Goal: Task Accomplishment & Management: Use online tool/utility

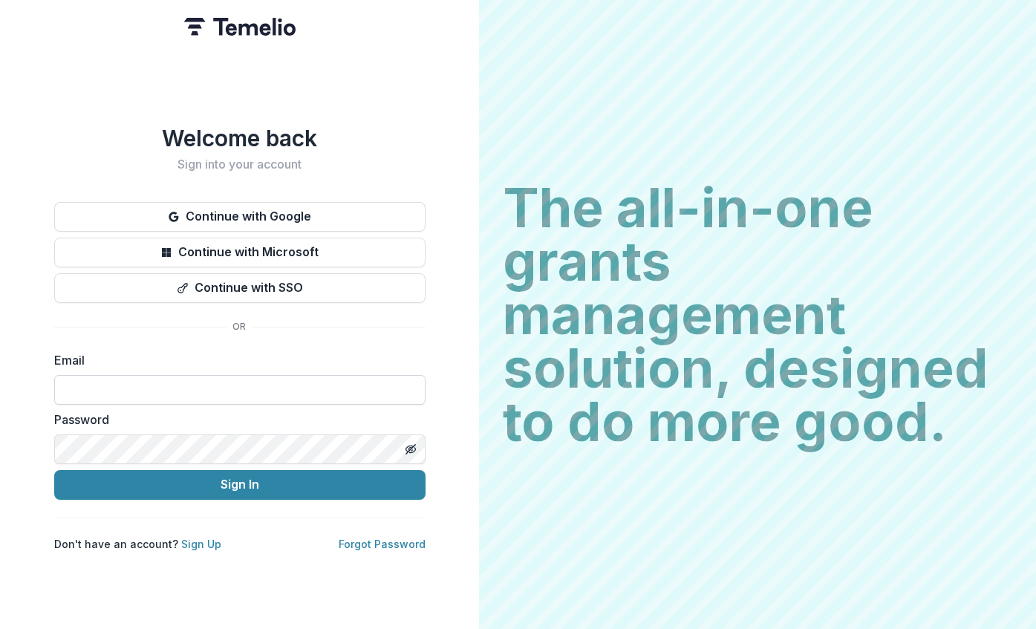
click at [305, 386] on input at bounding box center [239, 390] width 371 height 30
type input "**********"
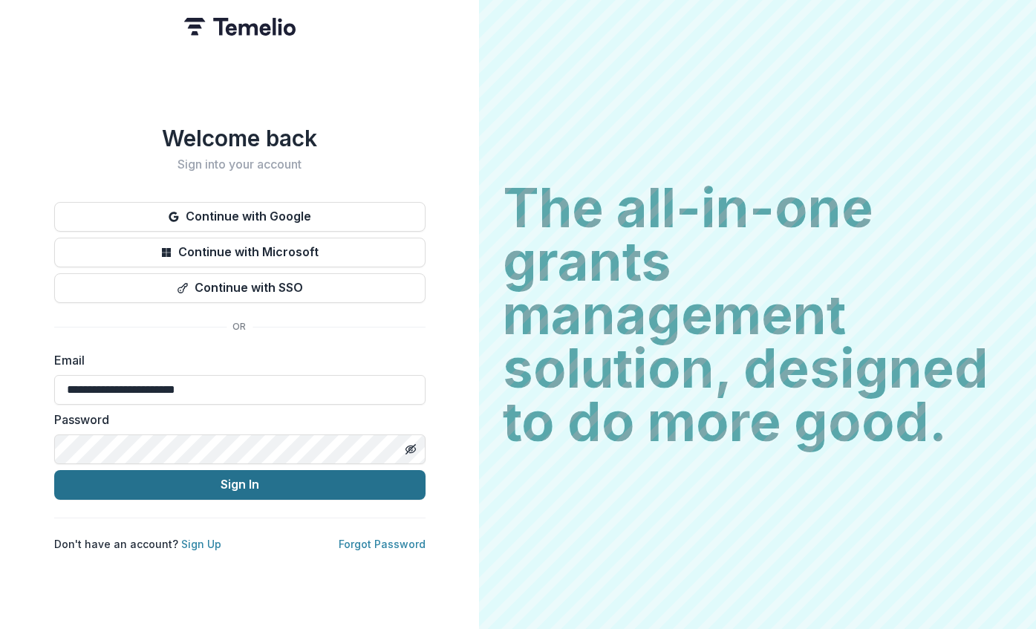
click at [232, 479] on button "Sign In" at bounding box center [239, 485] width 371 height 30
